Goal: Navigation & Orientation: Find specific page/section

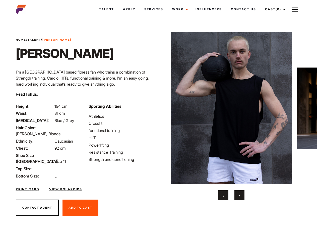
click at [274, 9] on link "Cast (0)" at bounding box center [275, 10] width 28 height 14
click at [295, 9] on img at bounding box center [295, 10] width 6 height 6
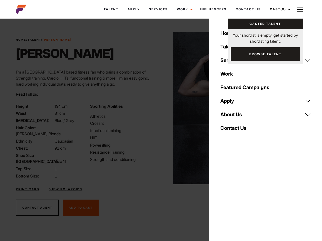
click at [232, 116] on img at bounding box center [234, 108] width 122 height 152
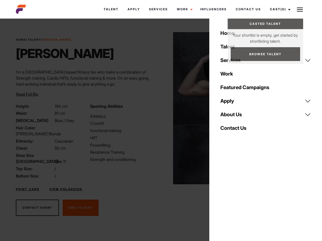
click at [159, 108] on div "Sporting Abilities Athletics Crossfit functional training HIIT Powerlifting Res…" at bounding box center [124, 141] width 74 height 76
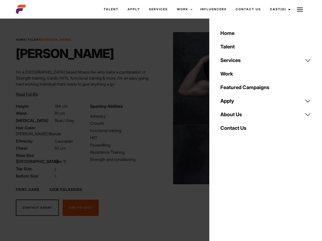
click at [224, 196] on div "Home Talent Services Talent Casting Photography Videography Creative Hair and M…" at bounding box center [265, 120] width 113 height 241
click at [240, 196] on div "Home Talent Services Talent Casting Photography Videography Creative Hair and M…" at bounding box center [265, 120] width 113 height 241
